Goal: Task Accomplishment & Management: Use online tool/utility

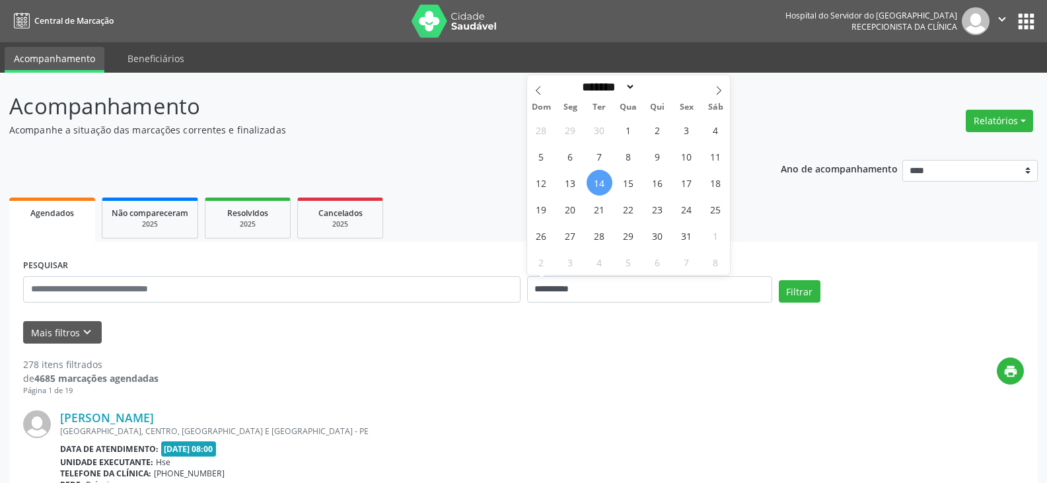
select select "*"
click at [520, 287] on div "**********" at bounding box center [523, 284] width 1007 height 56
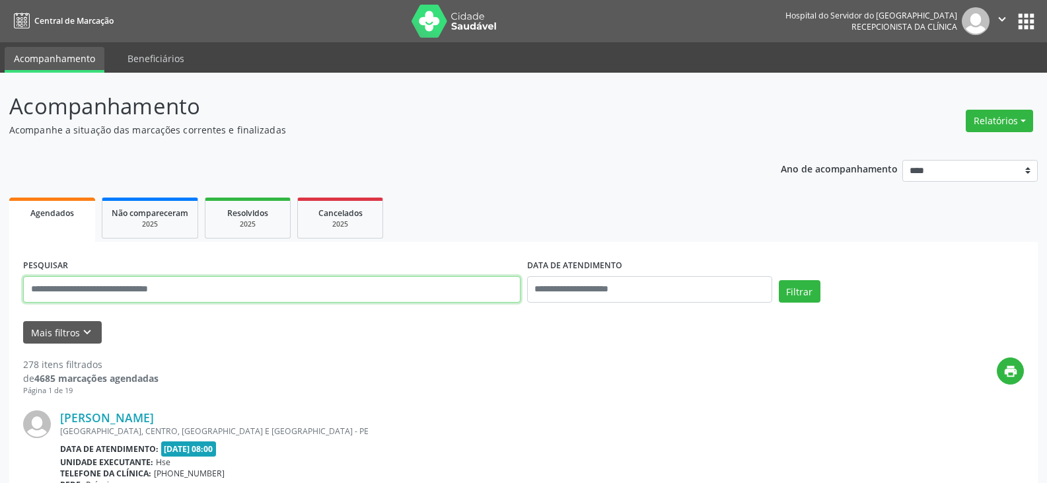
click at [30, 285] on input "text" at bounding box center [271, 289] width 497 height 26
type input "**********"
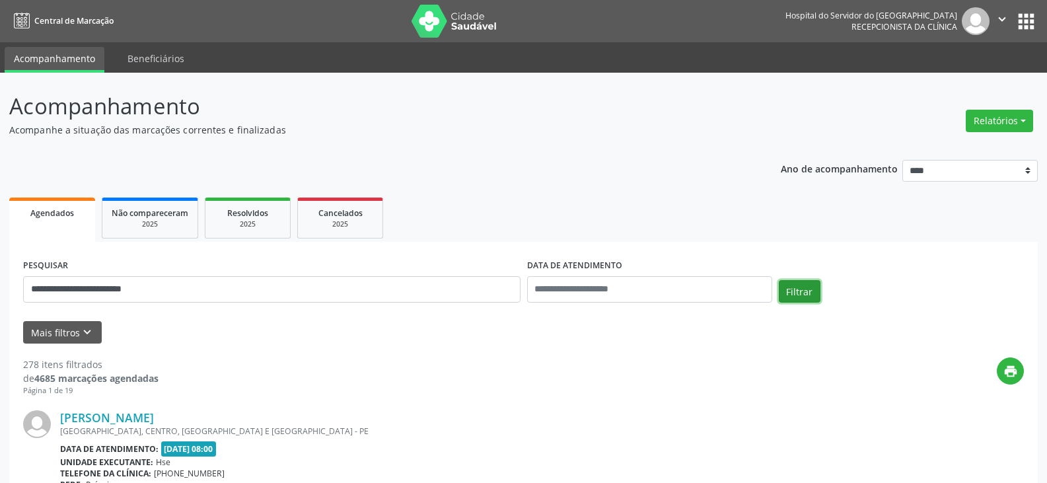
click at [793, 290] on button "Filtrar" at bounding box center [800, 291] width 42 height 22
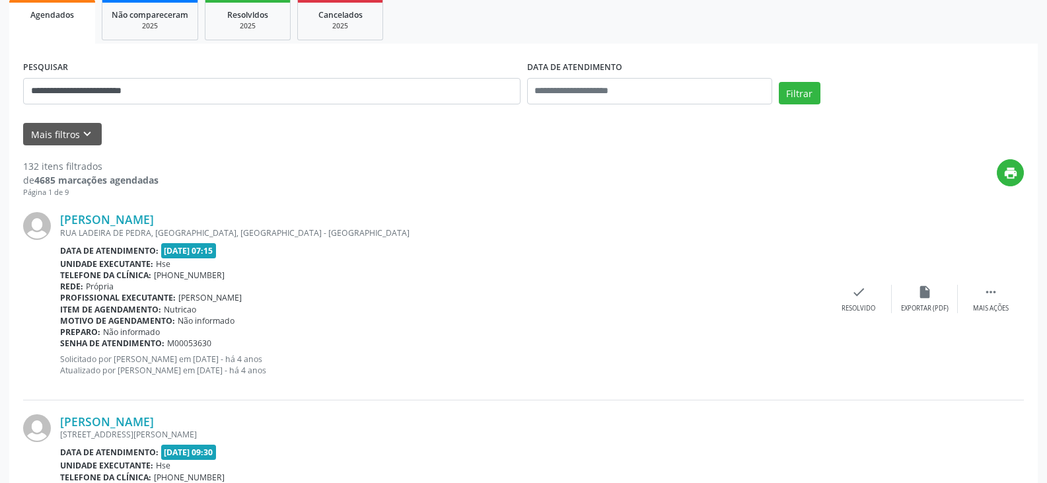
scroll to position [132, 0]
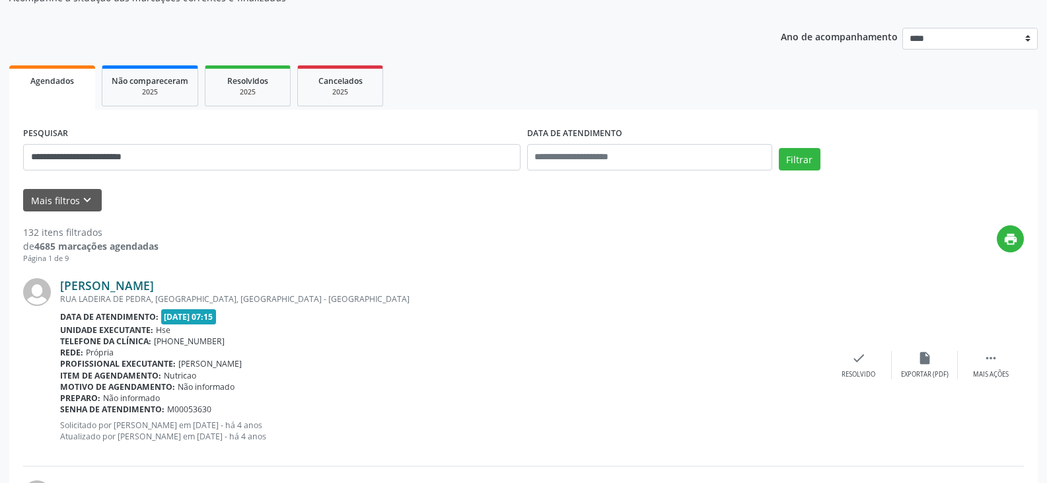
click at [145, 289] on link "Maria da Conceicao da Silva" at bounding box center [107, 285] width 94 height 15
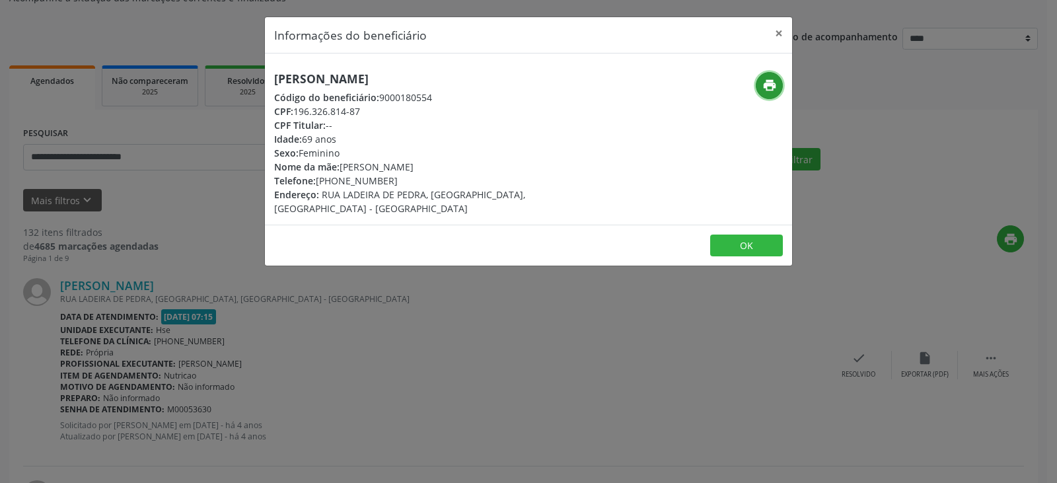
click at [767, 86] on icon "print" at bounding box center [769, 85] width 15 height 15
click at [783, 32] on button "×" at bounding box center [778, 33] width 26 height 32
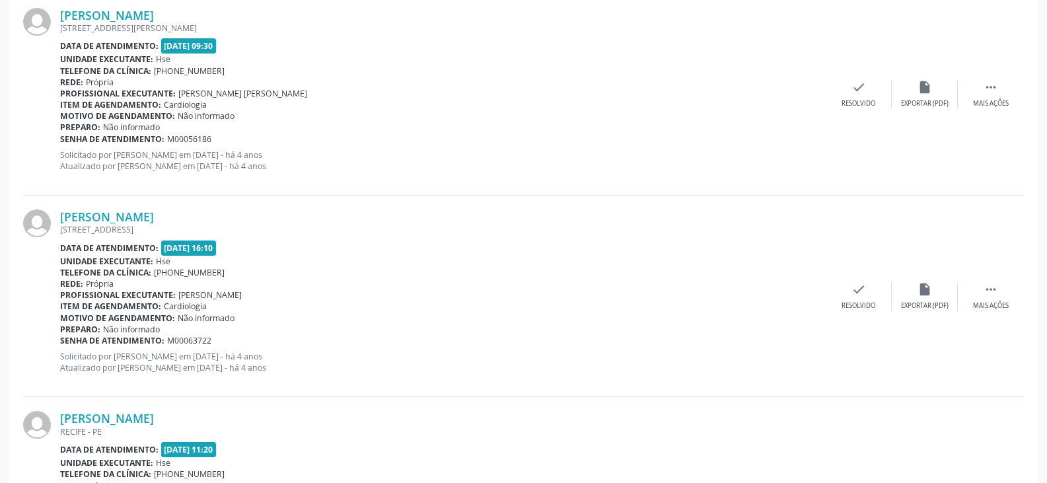
scroll to position [793, 0]
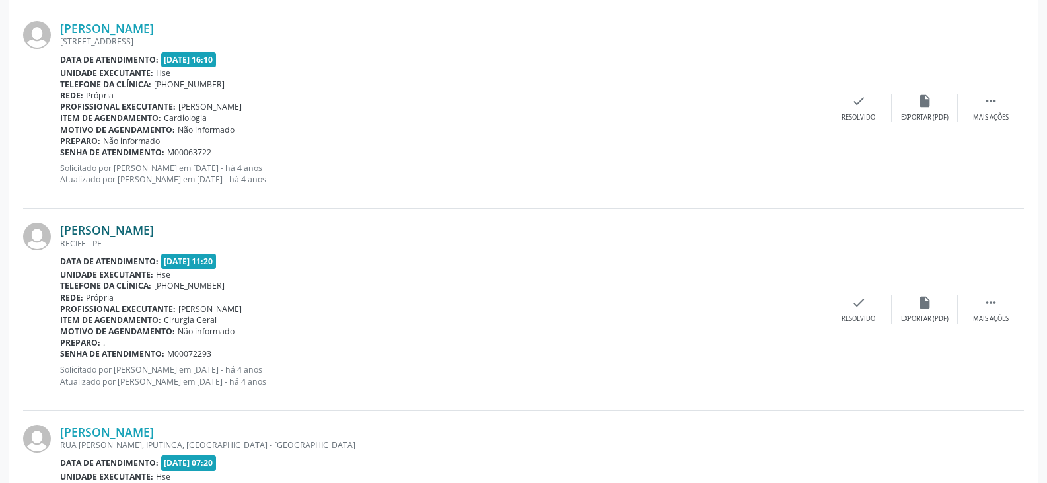
click at [154, 234] on link "Maria da Conceicao da Silva" at bounding box center [107, 230] width 94 height 15
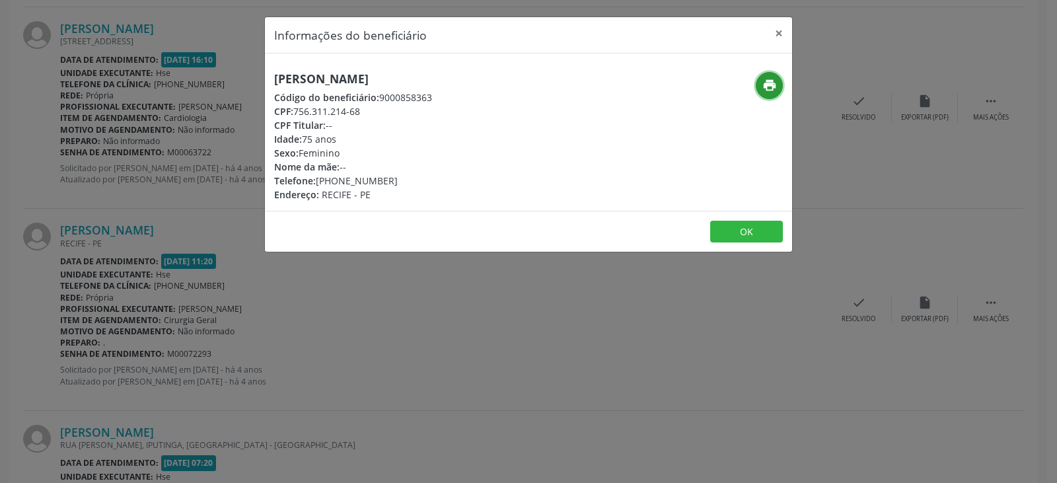
click at [771, 85] on icon "print" at bounding box center [769, 85] width 15 height 15
click at [777, 30] on button "×" at bounding box center [778, 33] width 26 height 32
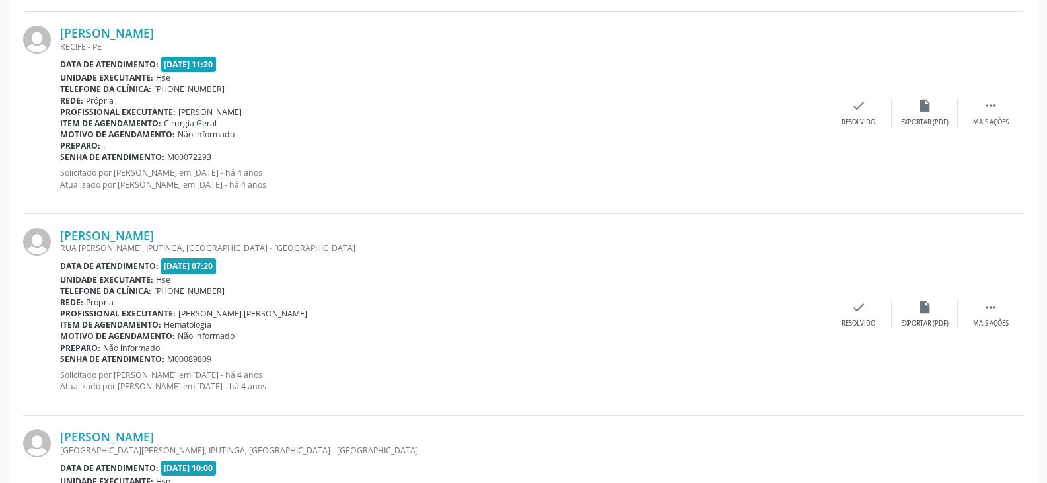
scroll to position [991, 0]
click at [120, 234] on link "Maria da Conceicao da Silva" at bounding box center [107, 234] width 94 height 15
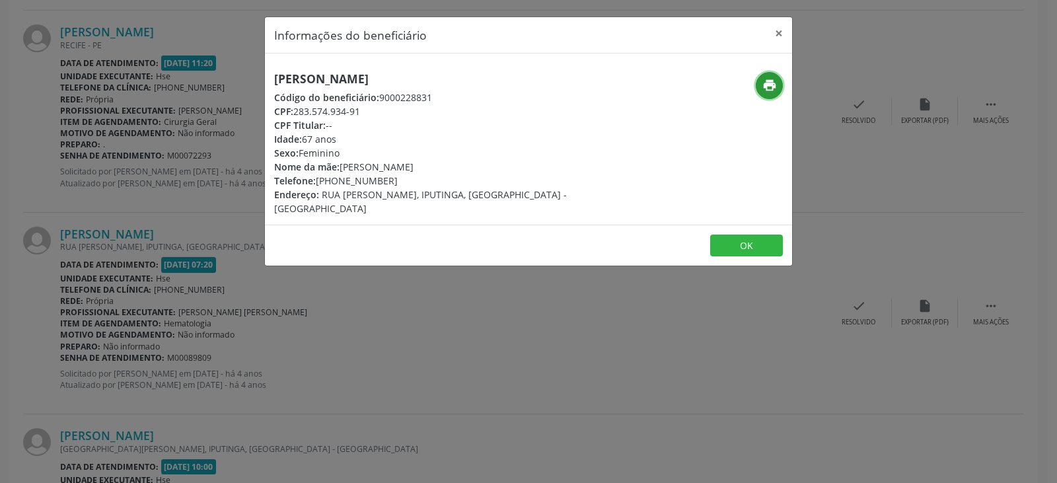
click at [769, 87] on icon "print" at bounding box center [769, 85] width 15 height 15
click at [775, 33] on button "×" at bounding box center [778, 33] width 26 height 32
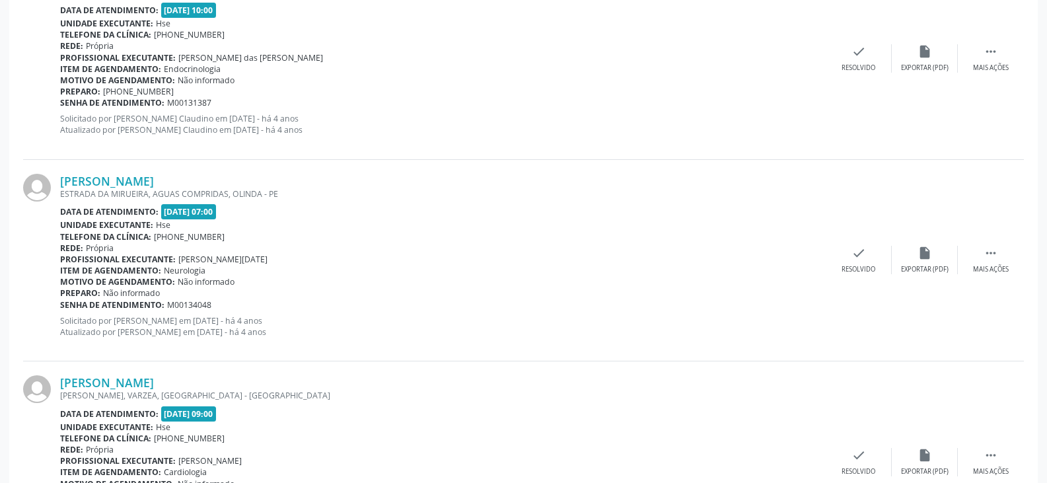
scroll to position [1453, 0]
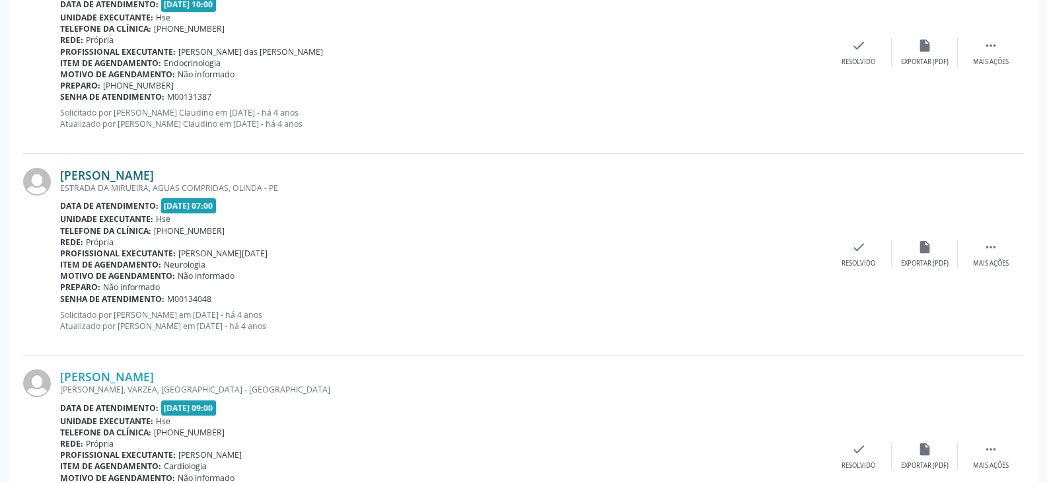
click at [93, 181] on link "Maria da Conceicao da Silva" at bounding box center [107, 175] width 94 height 15
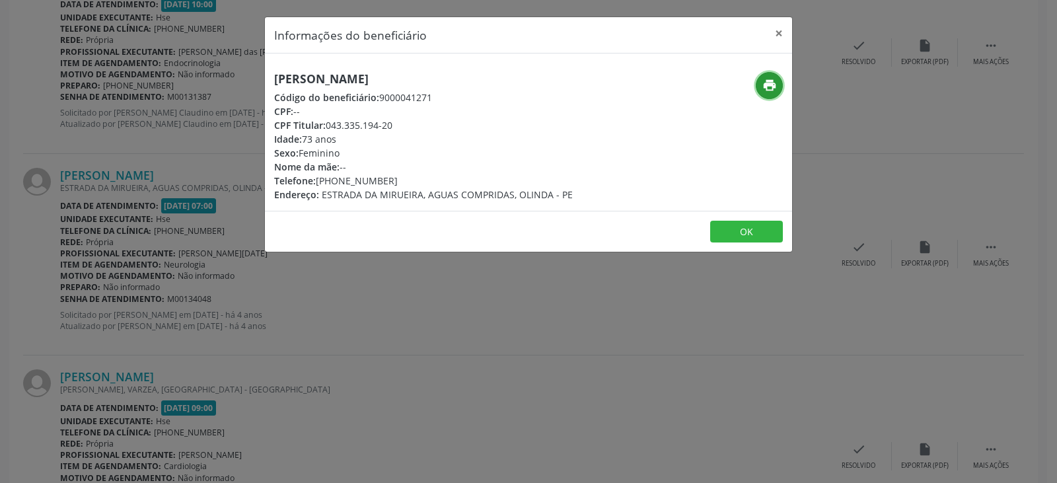
click at [771, 88] on icon "print" at bounding box center [769, 85] width 15 height 15
click at [783, 32] on button "×" at bounding box center [778, 33] width 26 height 32
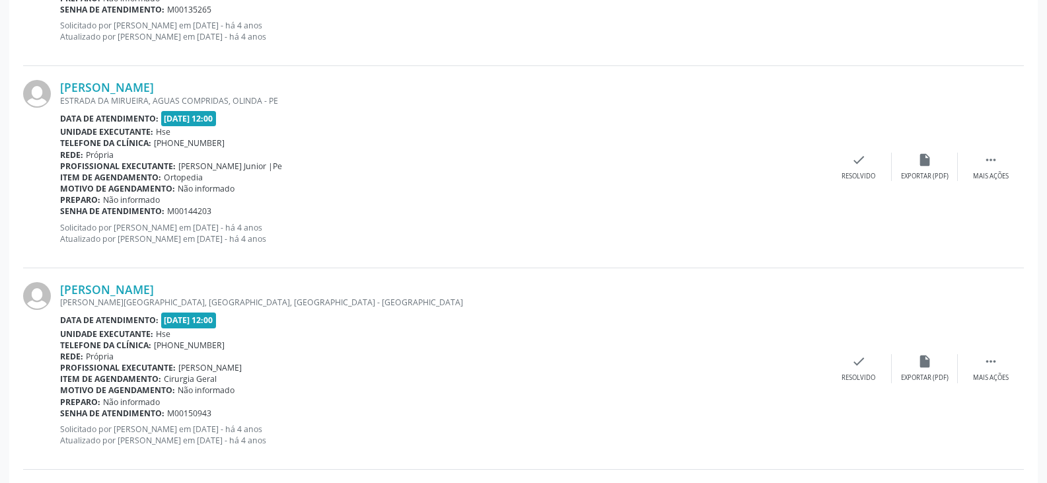
scroll to position [1981, 0]
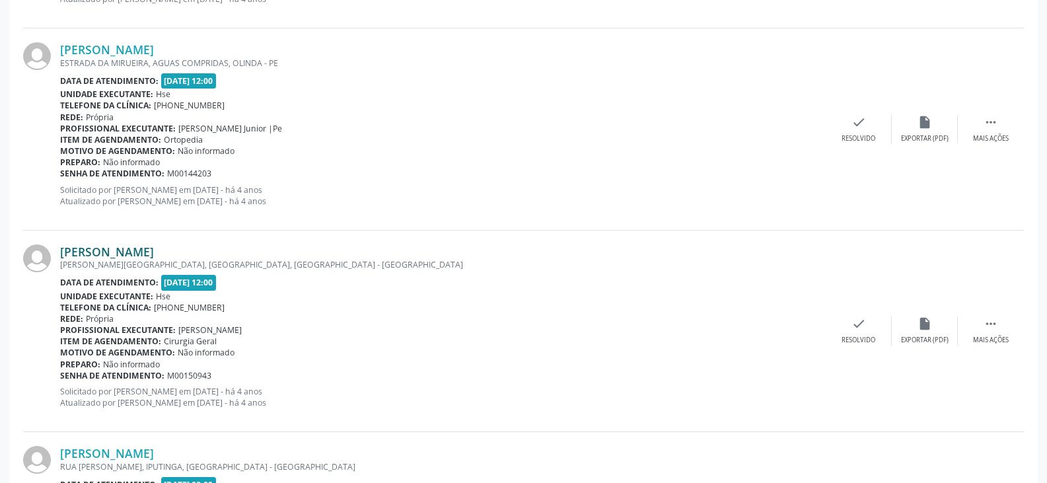
click at [117, 250] on link "Maria da Conceicao da Silva" at bounding box center [107, 251] width 94 height 15
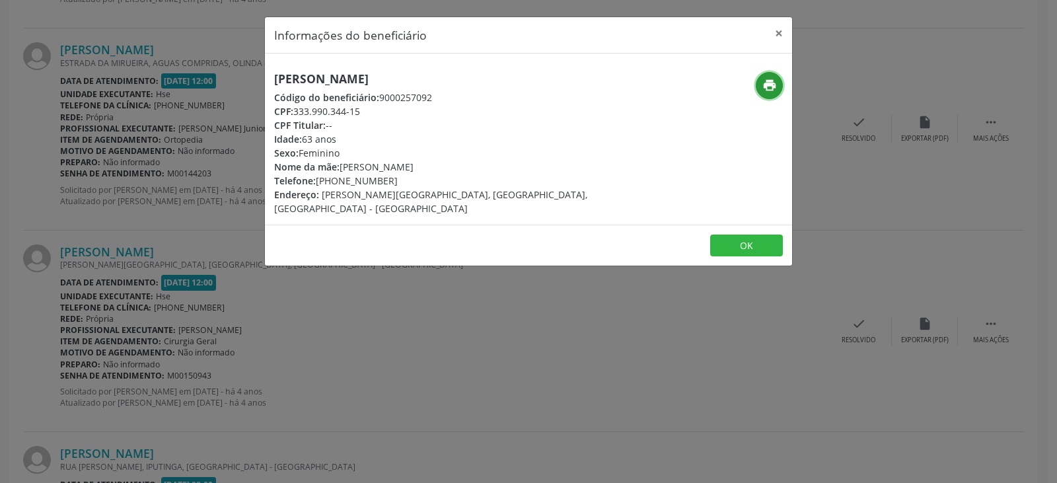
click at [768, 87] on icon "print" at bounding box center [769, 85] width 15 height 15
click at [776, 33] on button "×" at bounding box center [778, 33] width 26 height 32
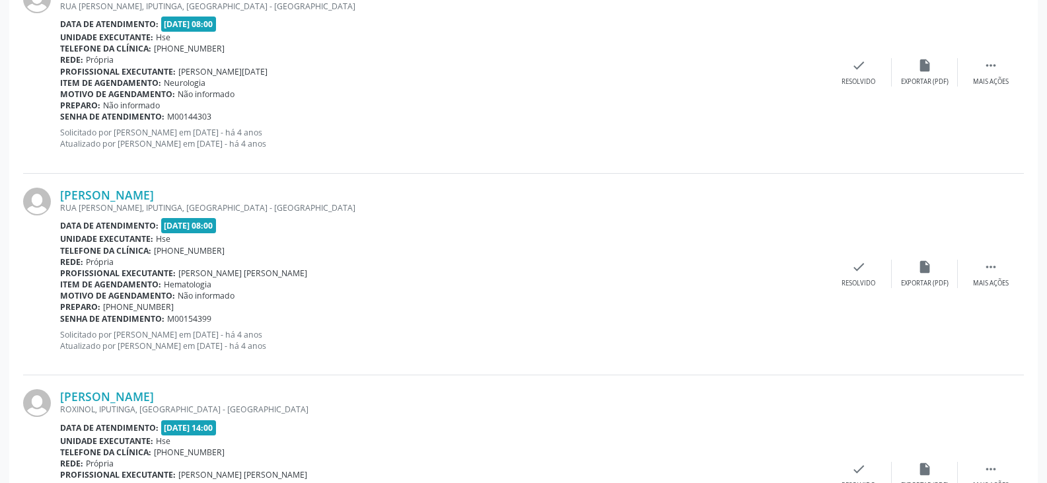
scroll to position [2444, 0]
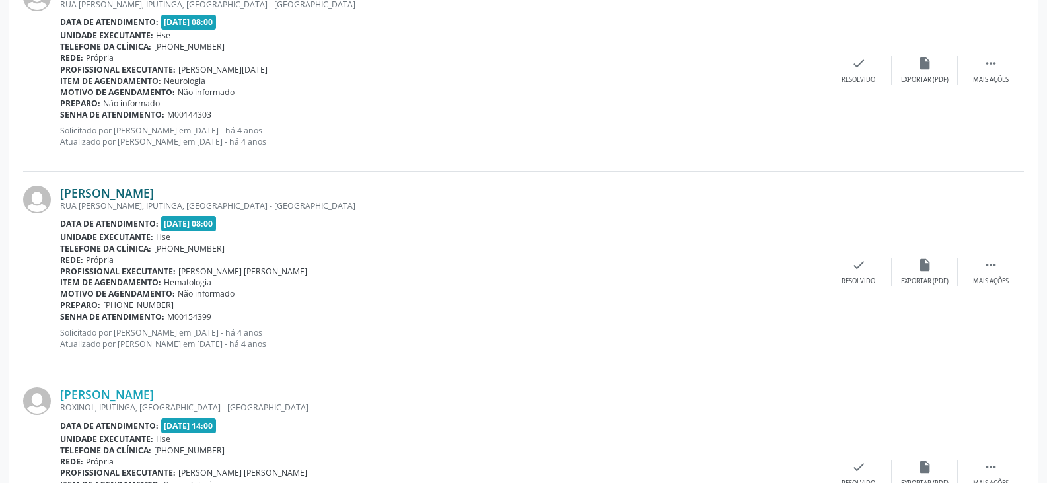
click at [112, 195] on link "Maria da Conceicao da Silva" at bounding box center [107, 193] width 94 height 15
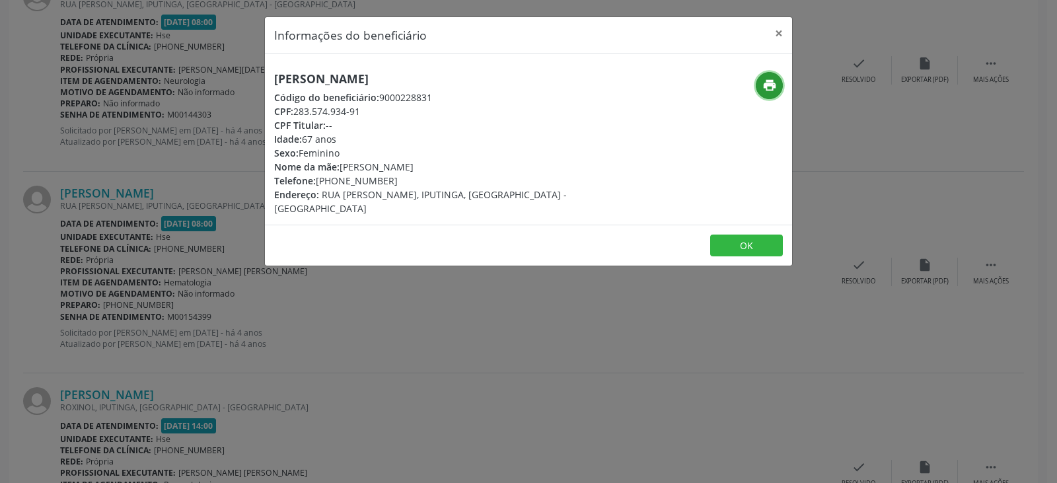
click at [770, 80] on icon "print" at bounding box center [769, 85] width 15 height 15
click at [777, 34] on button "×" at bounding box center [778, 33] width 26 height 32
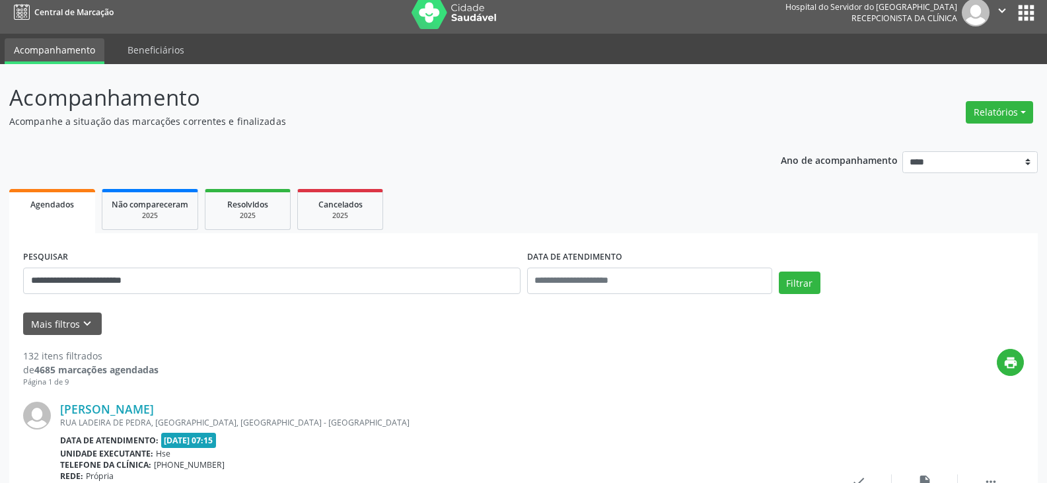
scroll to position [0, 0]
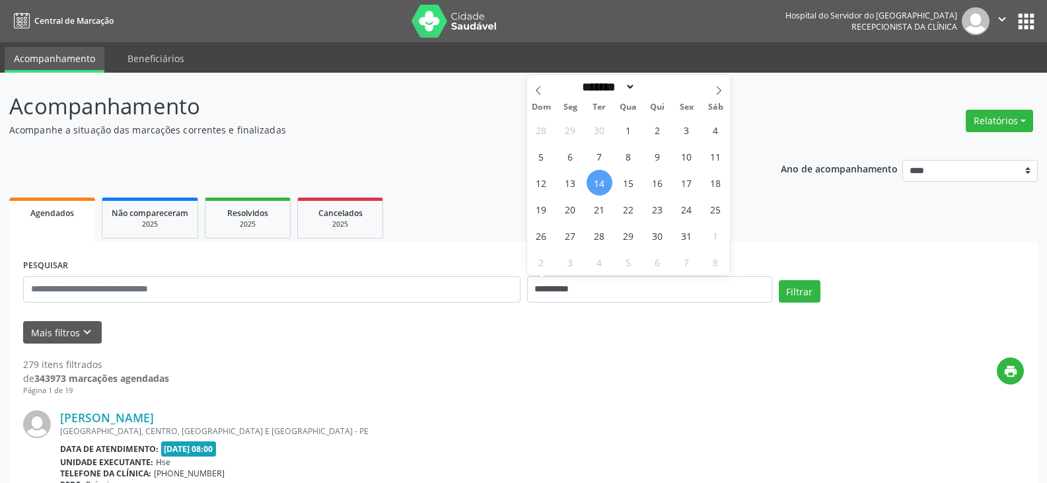
select select "*"
drag, startPoint x: 581, startPoint y: 288, endPoint x: 520, endPoint y: 289, distance: 61.4
click at [520, 289] on div "**********" at bounding box center [523, 284] width 1007 height 56
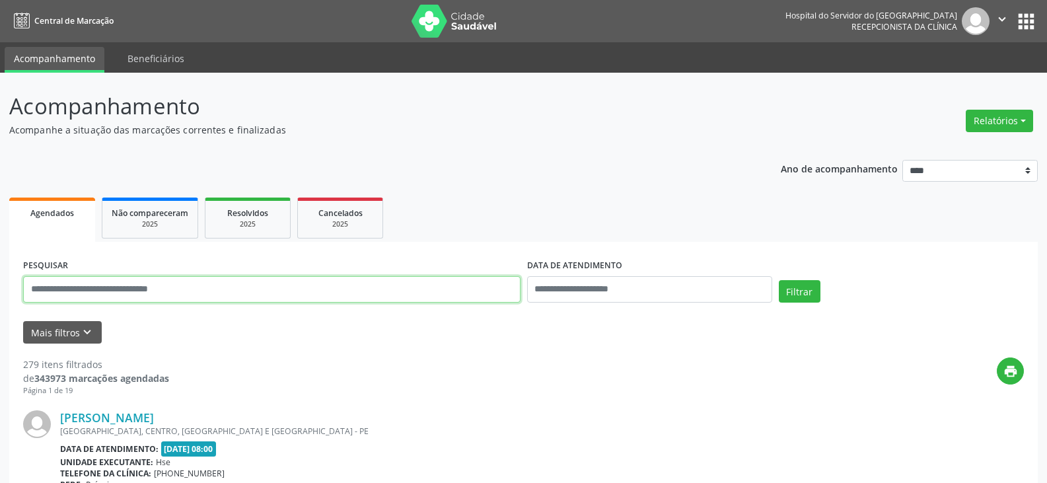
click at [32, 286] on input "text" at bounding box center [271, 289] width 497 height 26
type input "**********"
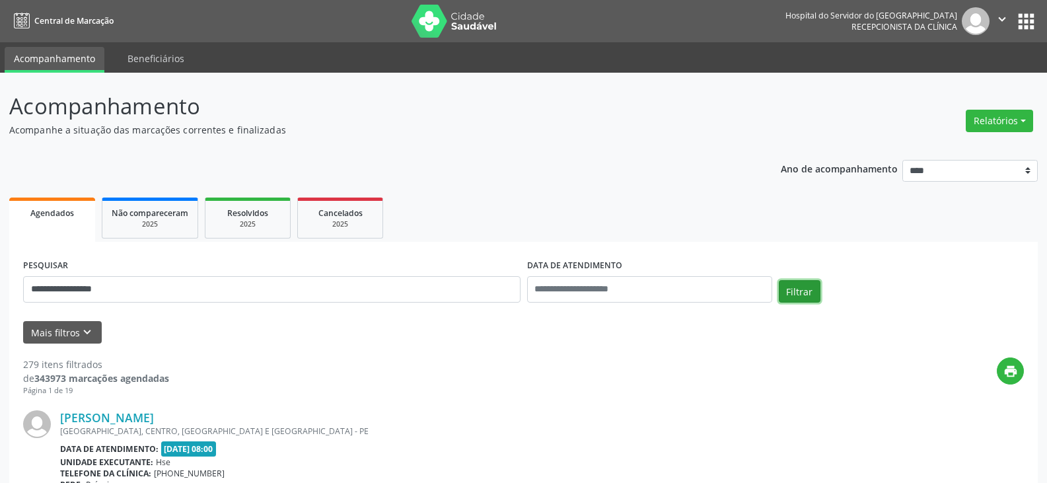
click at [791, 293] on button "Filtrar" at bounding box center [800, 291] width 42 height 22
